Goal: Obtain resource: Obtain resource

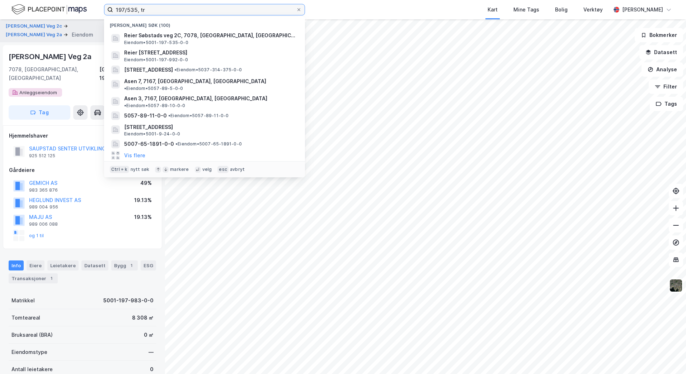
drag, startPoint x: 164, startPoint y: 11, endPoint x: 103, endPoint y: 9, distance: 61.0
click at [103, 9] on div "197/535, tr Nylige søk (100) Reier Søbstads veg 2C, 7078, [GEOGRAPHIC_DATA], [G…" at bounding box center [343, 9] width 686 height 19
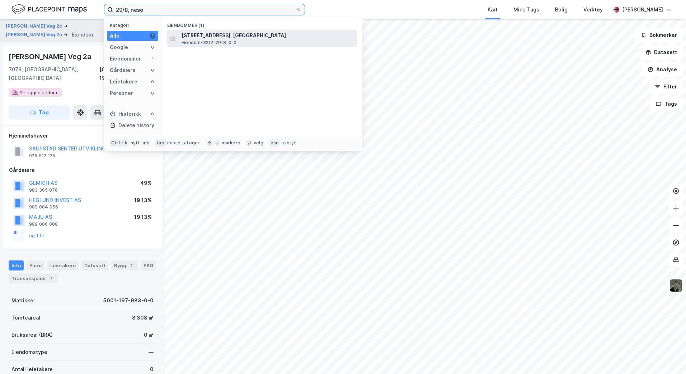
type input "29/8, neso"
click at [209, 35] on span "[STREET_ADDRESS], [GEOGRAPHIC_DATA]" at bounding box center [267, 35] width 172 height 9
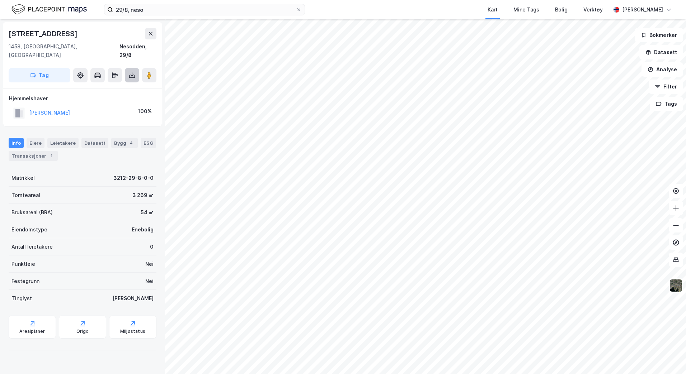
click at [131, 72] on icon at bounding box center [131, 75] width 7 height 7
click at [116, 98] on div "Last ned matrikkelrapport" at bounding box center [105, 101] width 59 height 6
